Goal: Task Accomplishment & Management: Manage account settings

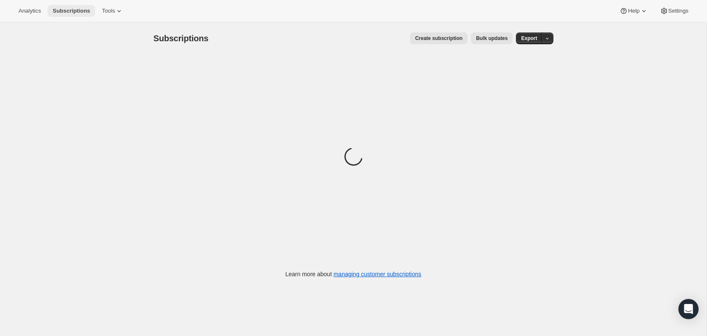
click at [64, 11] on span "Subscriptions" at bounding box center [71, 11] width 37 height 7
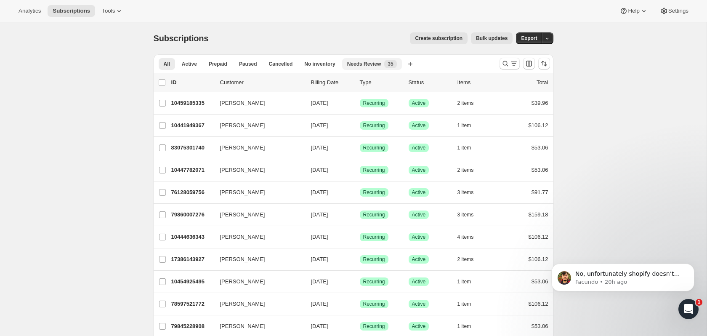
click at [365, 61] on span "Needs Review" at bounding box center [364, 64] width 34 height 7
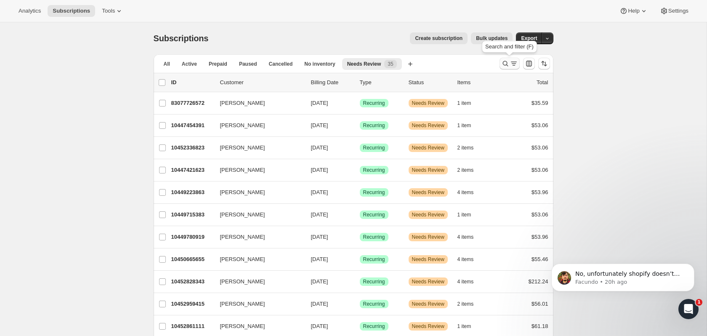
click at [506, 64] on icon "Search and filter results" at bounding box center [505, 63] width 8 height 8
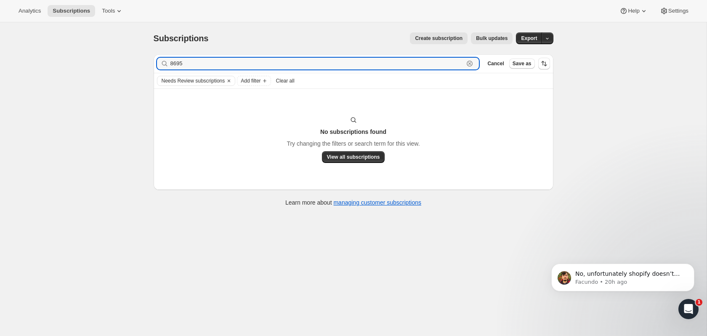
drag, startPoint x: 202, startPoint y: 68, endPoint x: 123, endPoint y: 61, distance: 78.6
click at [123, 61] on div "Subscriptions. This page is ready Subscriptions Create subscription Bulk update…" at bounding box center [353, 190] width 707 height 336
paste input "60373041335/1045164"
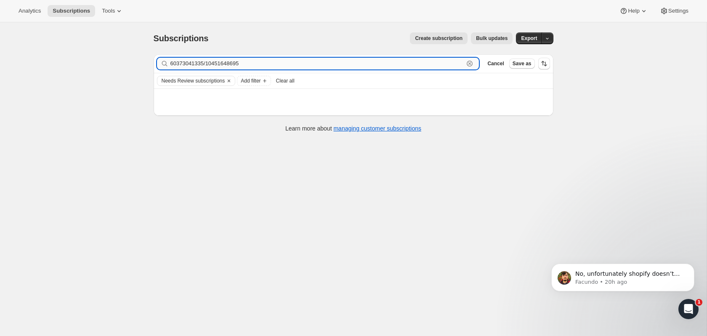
drag, startPoint x: 203, startPoint y: 65, endPoint x: 311, endPoint y: 67, distance: 108.2
click at [311, 67] on input "60373041335/10451648695" at bounding box center [317, 64] width 294 height 12
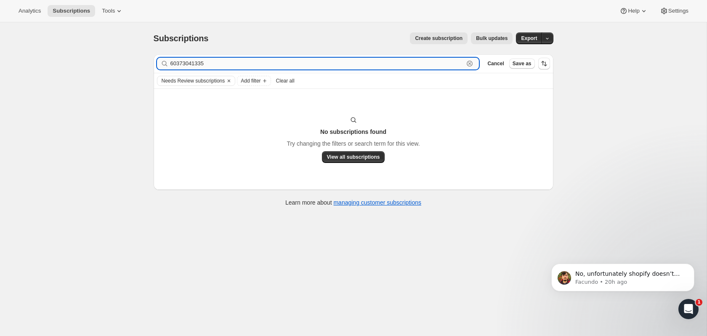
click at [259, 60] on input "60373041335" at bounding box center [317, 64] width 294 height 12
paste input "/1045164869"
drag, startPoint x: 172, startPoint y: 62, endPoint x: 126, endPoint y: 63, distance: 45.5
click at [127, 63] on div "Subscriptions. This page is ready Subscriptions Create subscription Bulk update…" at bounding box center [353, 190] width 707 height 336
type input "10451648695"
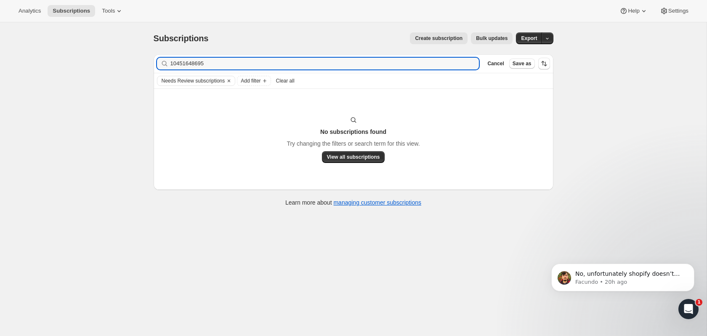
click at [245, 46] on div "Subscriptions. This page is ready Subscriptions Create subscription Bulk update…" at bounding box center [354, 38] width 400 height 32
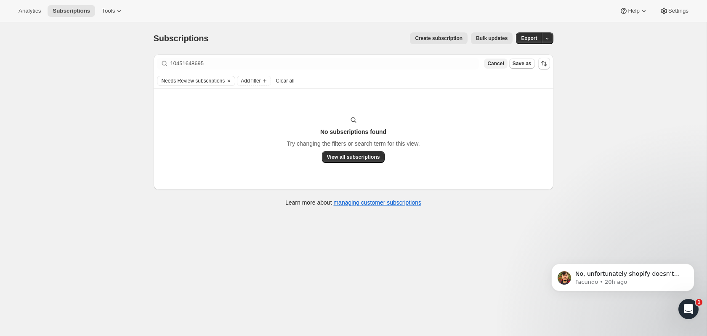
click at [491, 61] on span "Cancel" at bounding box center [495, 63] width 16 height 7
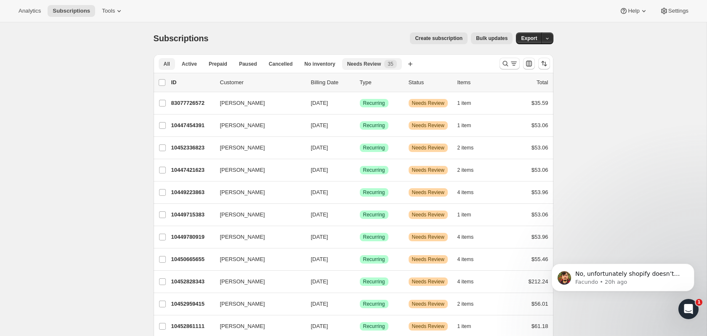
click at [167, 62] on span "All" at bounding box center [167, 64] width 6 height 7
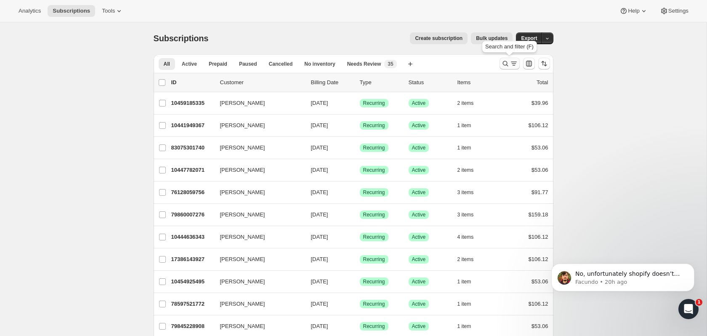
click at [503, 62] on icon "Search and filter results" at bounding box center [505, 63] width 8 height 8
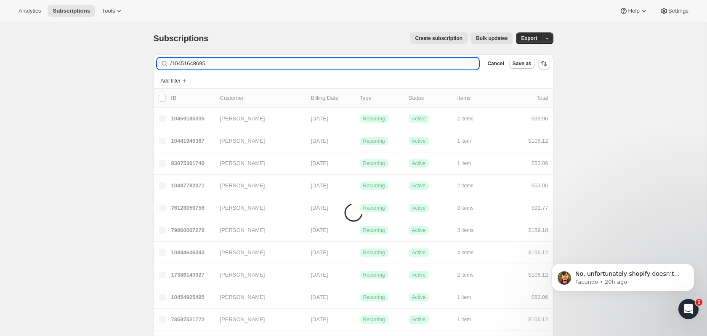
click at [174, 64] on input "/10451648695" at bounding box center [324, 64] width 309 height 12
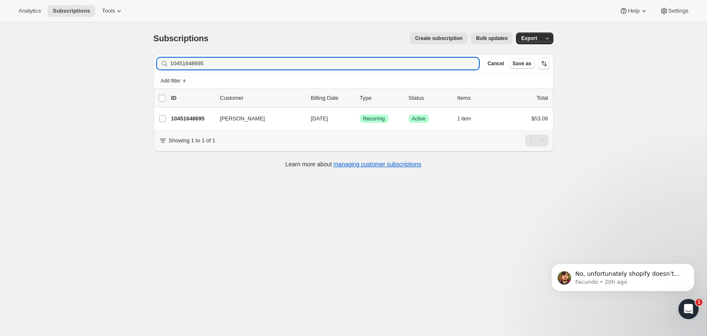
type input "10451648695"
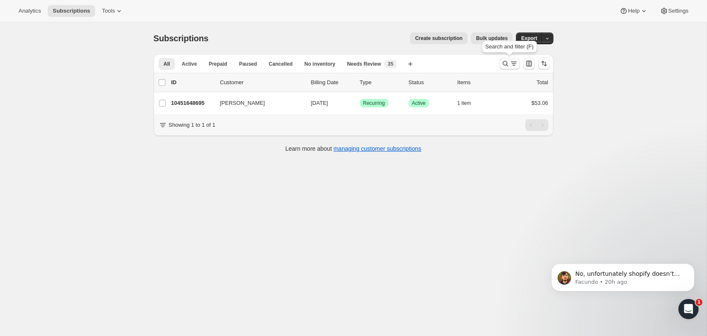
click at [509, 61] on icon "Search and filter results" at bounding box center [505, 63] width 8 height 8
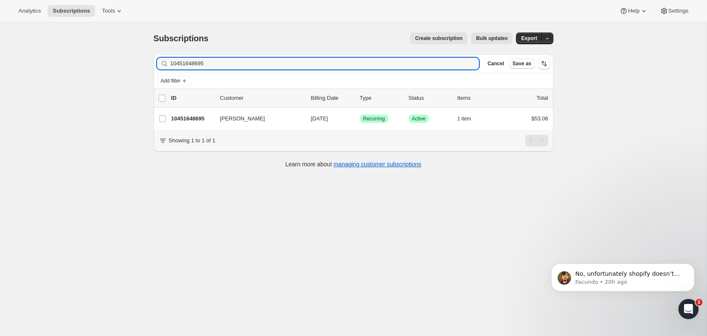
drag, startPoint x: 221, startPoint y: 62, endPoint x: 118, endPoint y: 56, distance: 102.9
click at [118, 56] on div "Subscriptions. This page is ready Subscriptions Create subscription Bulk update…" at bounding box center [353, 190] width 707 height 336
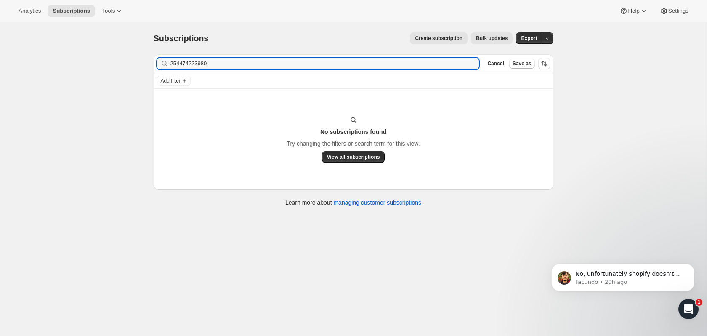
type input "254474223980"
